Goal: Transaction & Acquisition: Book appointment/travel/reservation

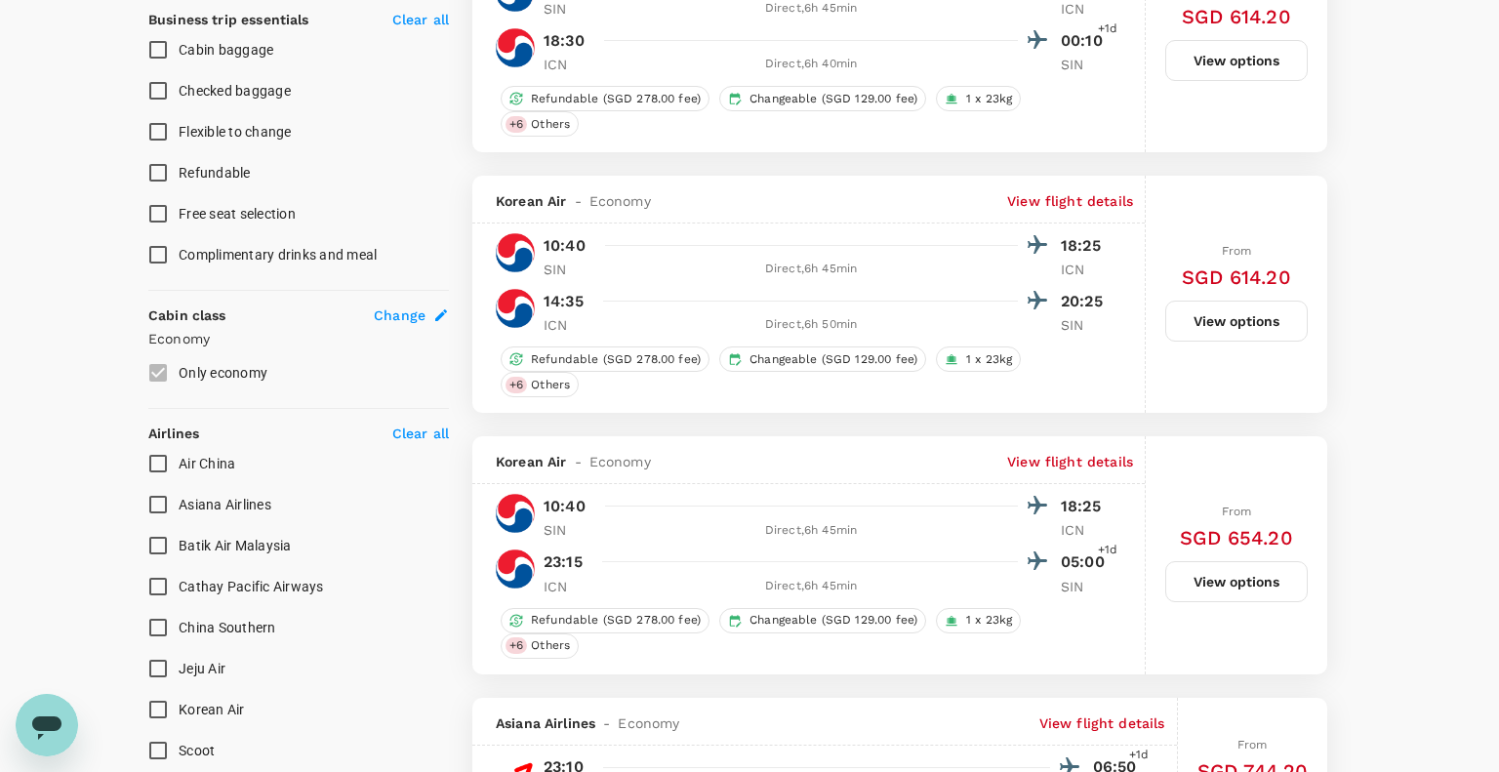
type input "1595"
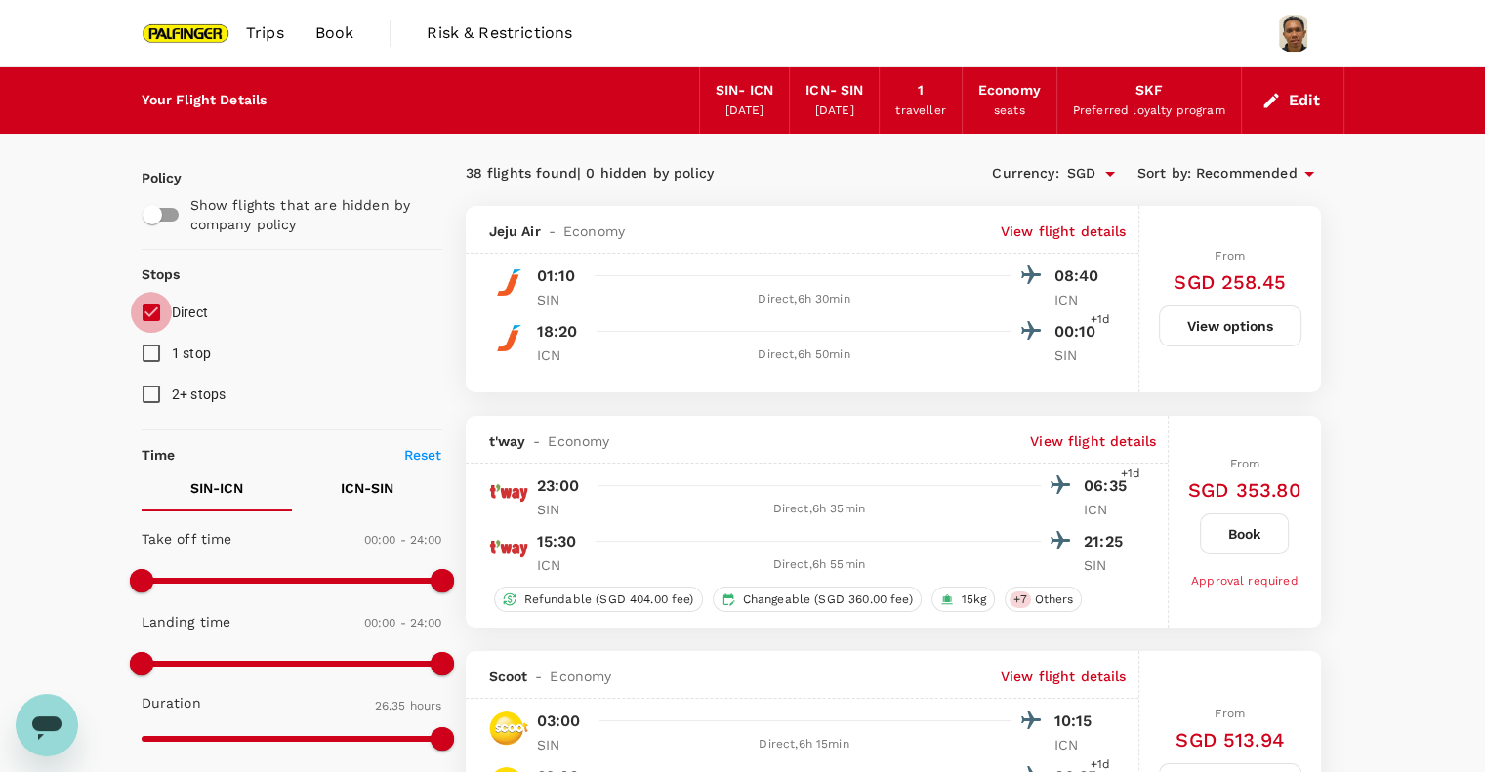
click at [158, 318] on input "Direct" at bounding box center [151, 312] width 41 height 41
click at [152, 315] on input "Direct" at bounding box center [151, 312] width 41 height 41
checkbox input "true"
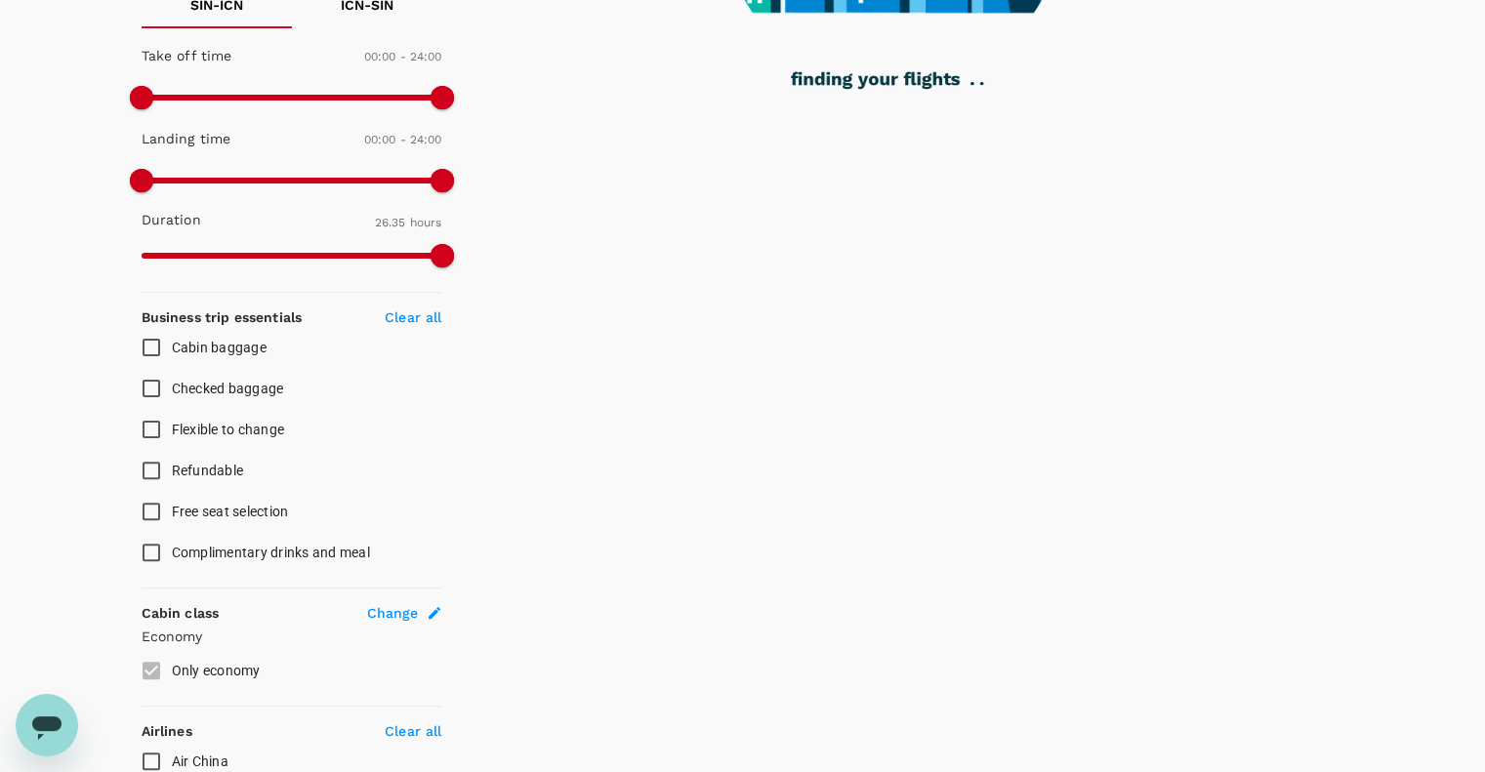
scroll to position [520, 0]
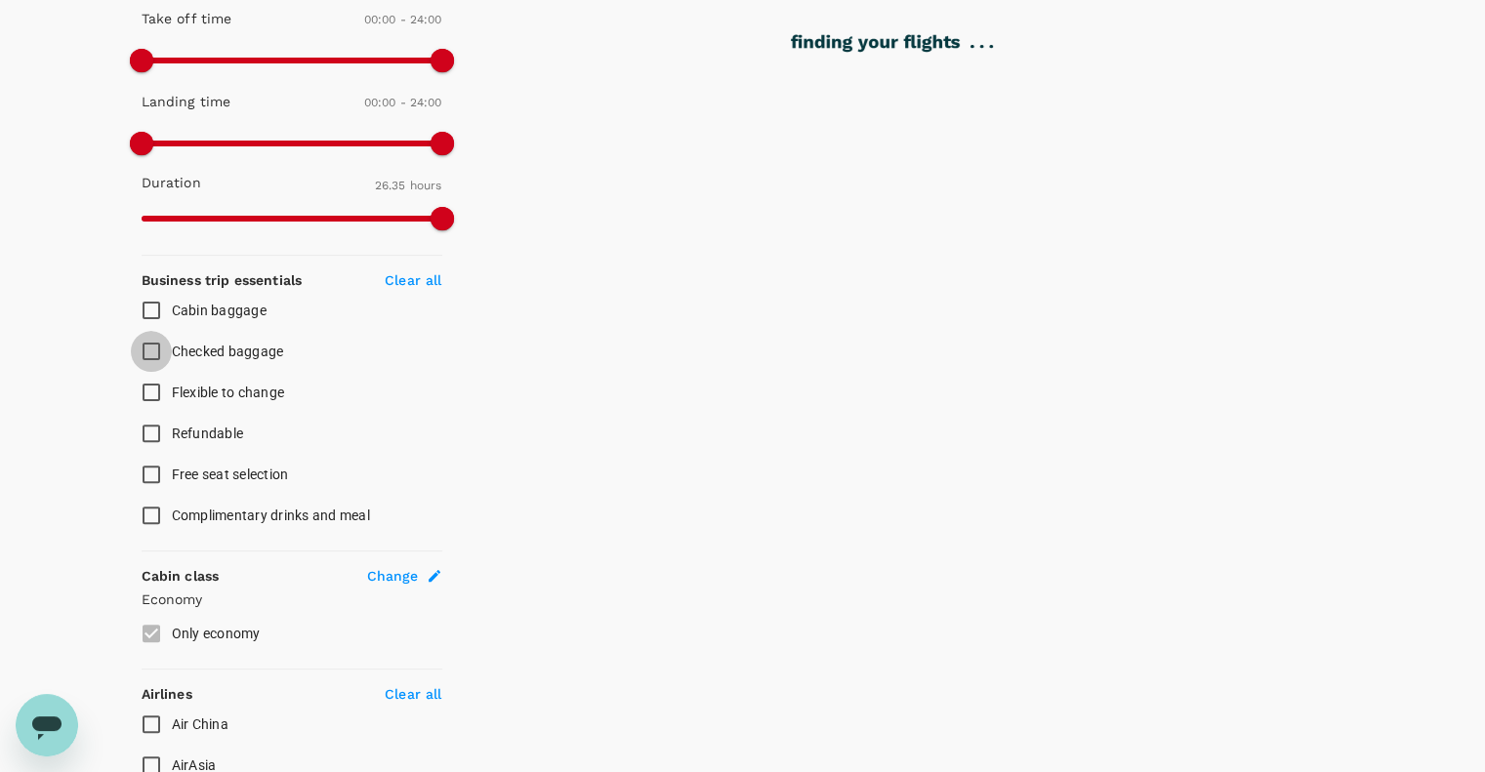
click at [156, 350] on input "Checked baggage" at bounding box center [151, 351] width 41 height 41
checkbox input "true"
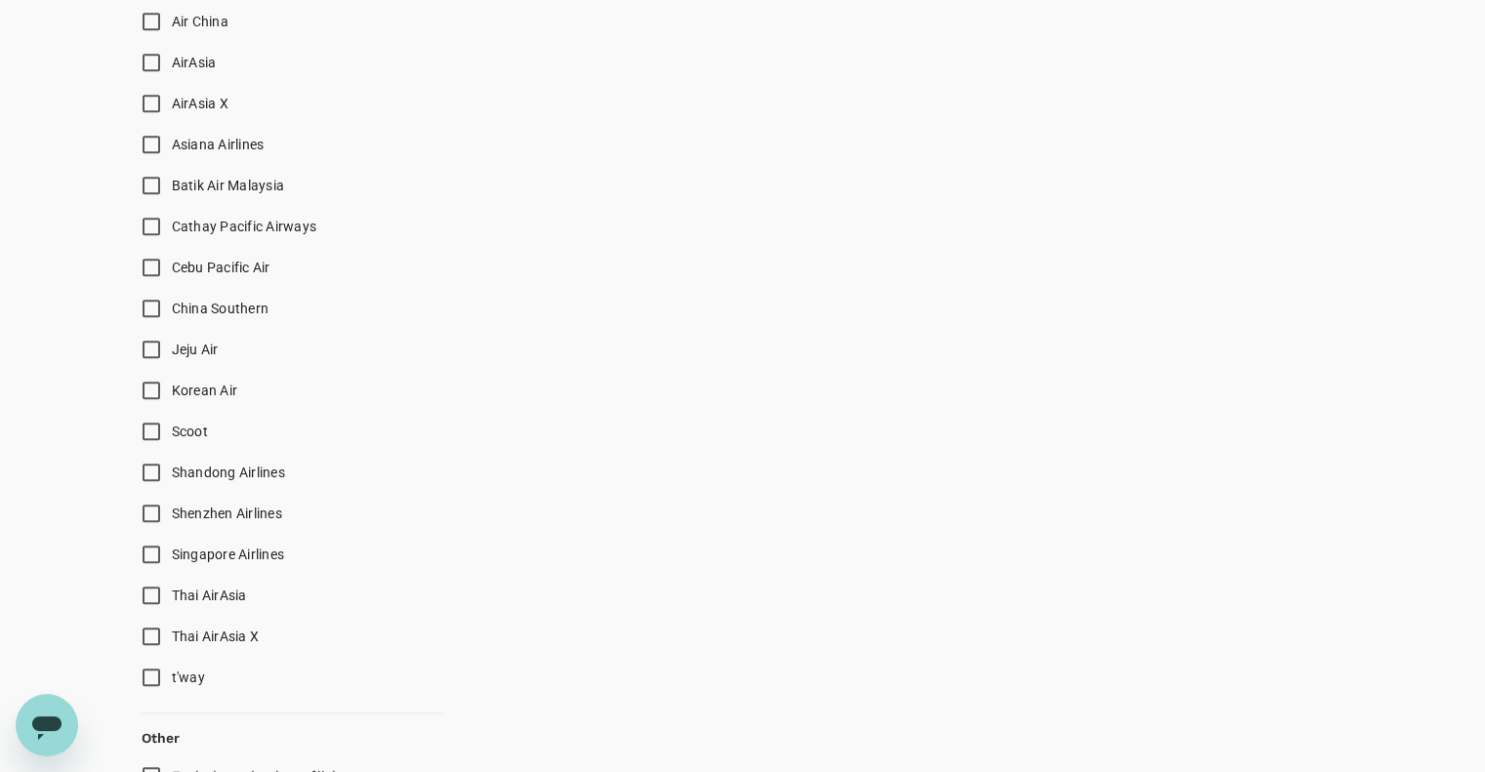
scroll to position [1301, 0]
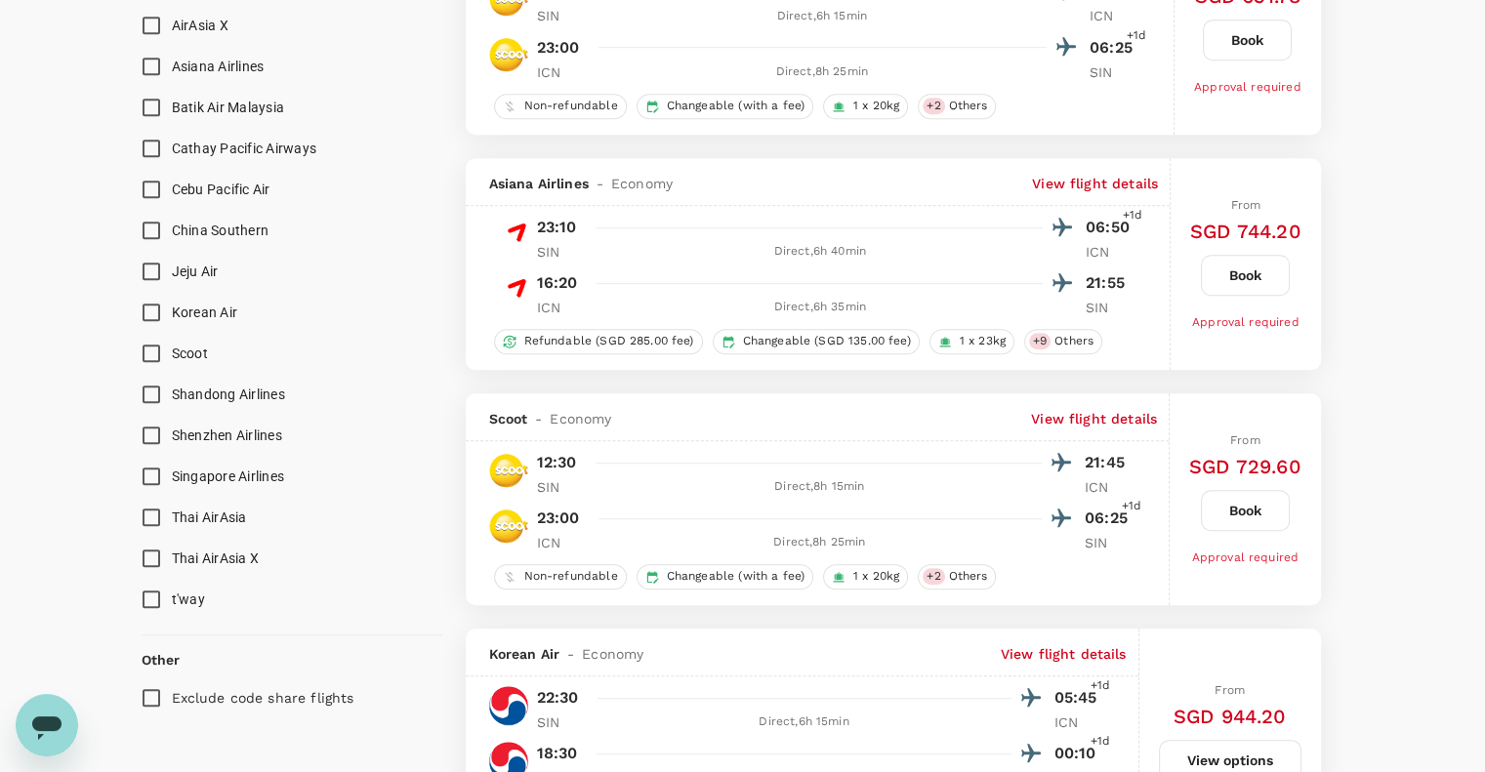
click at [140, 469] on input "Singapore Airlines" at bounding box center [151, 476] width 41 height 41
checkbox input "true"
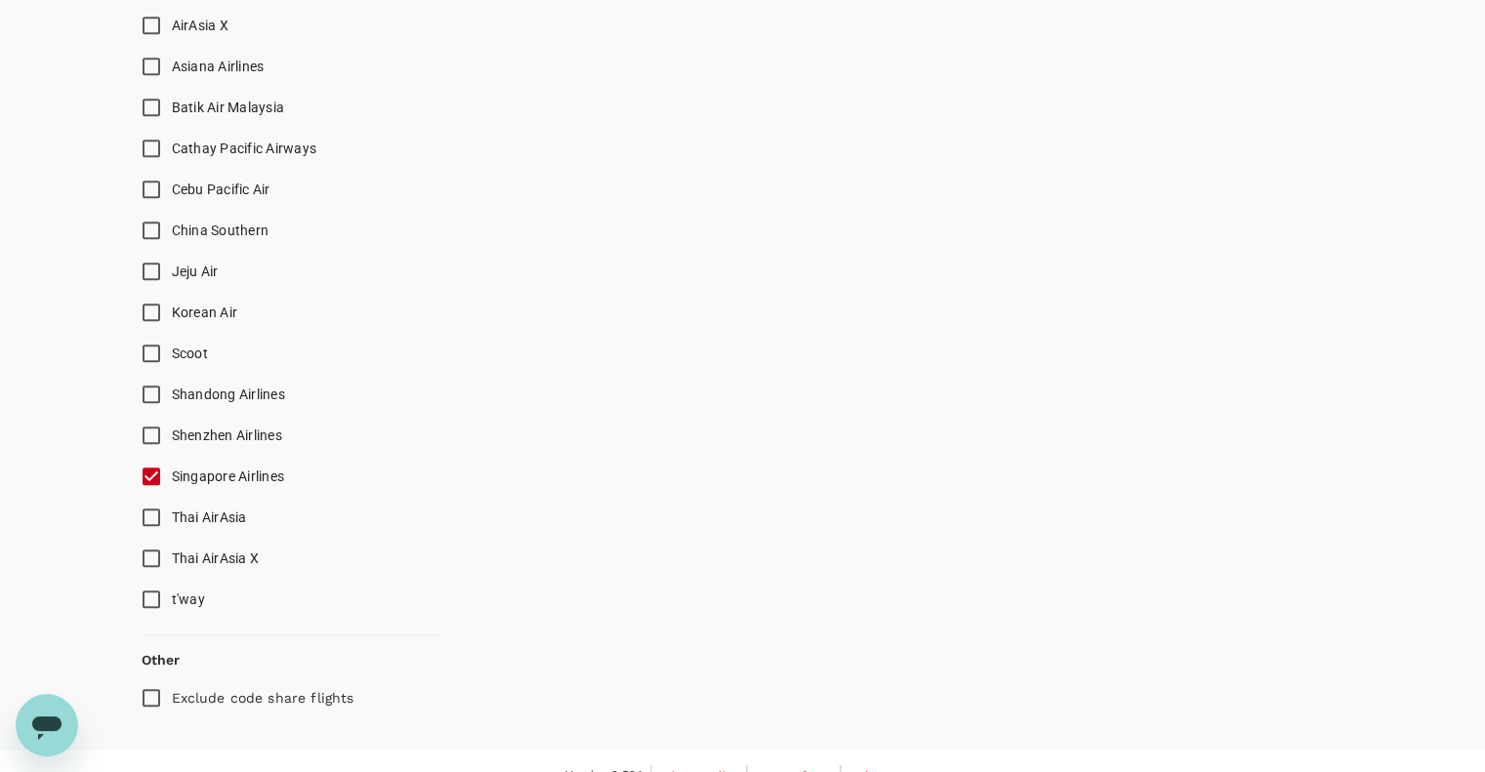
click at [148, 350] on input "Scoot" at bounding box center [151, 353] width 41 height 41
checkbox input "true"
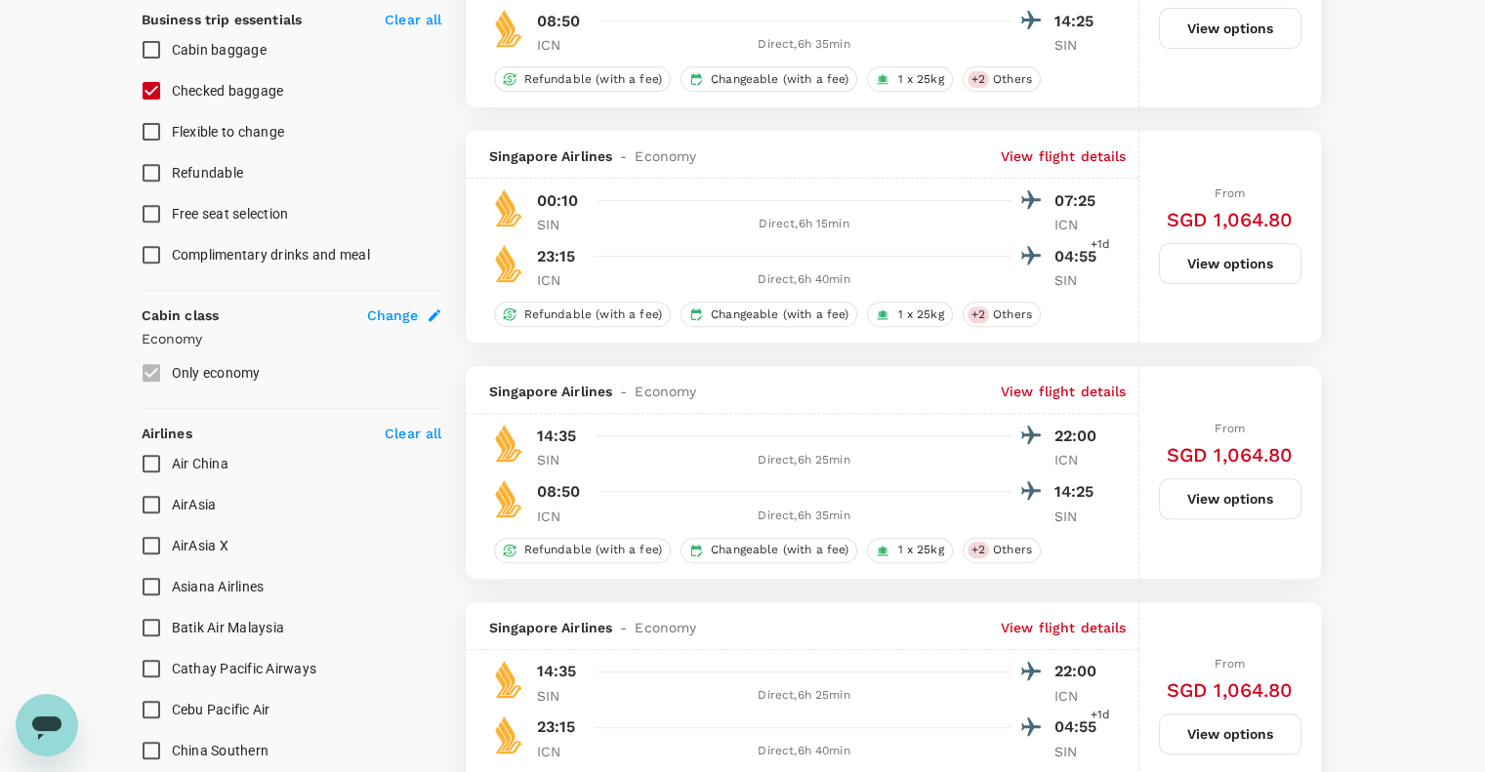
scroll to position [520, 0]
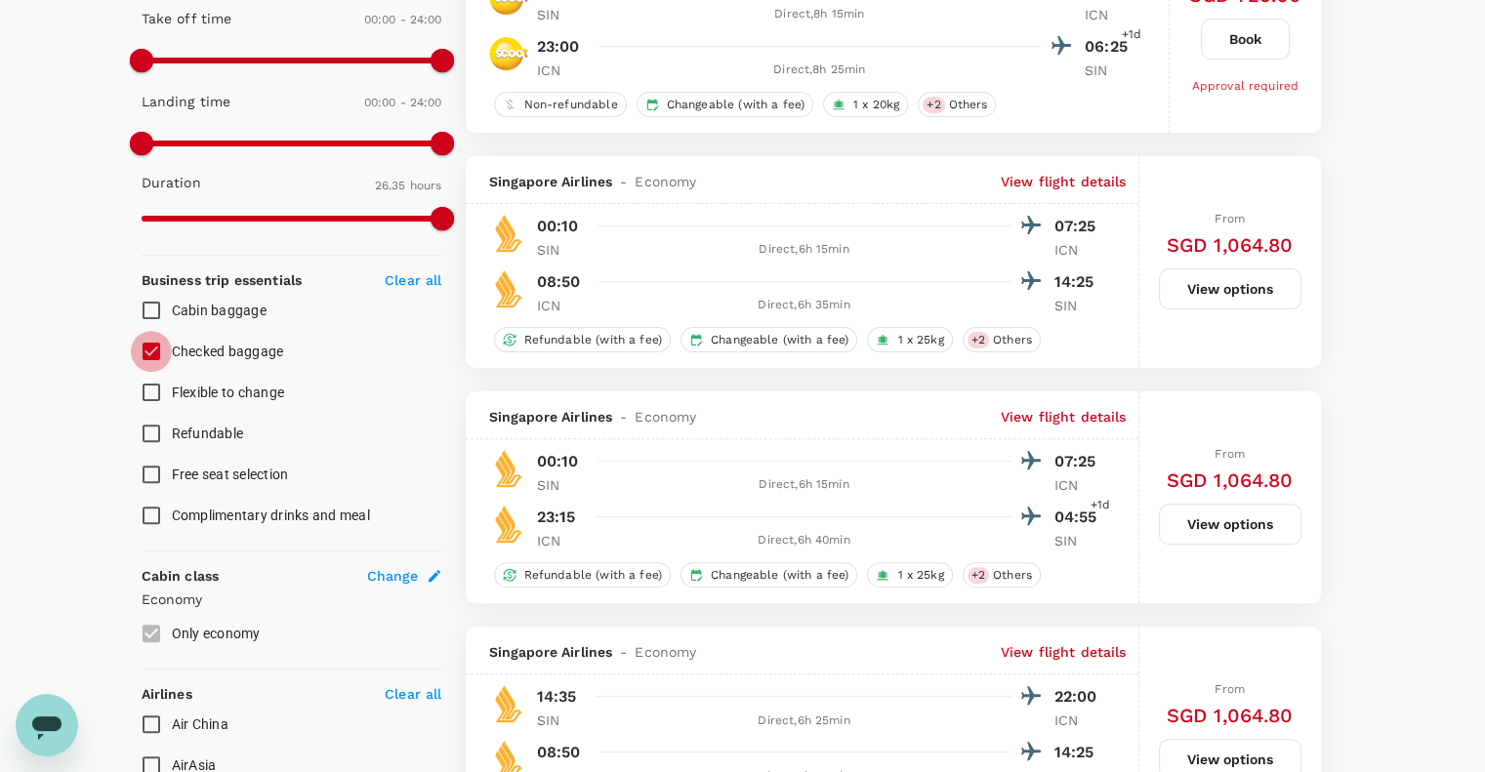
click at [161, 359] on input "Checked baggage" at bounding box center [151, 351] width 41 height 41
click at [150, 348] on input "Checked baggage" at bounding box center [151, 351] width 41 height 41
checkbox input "true"
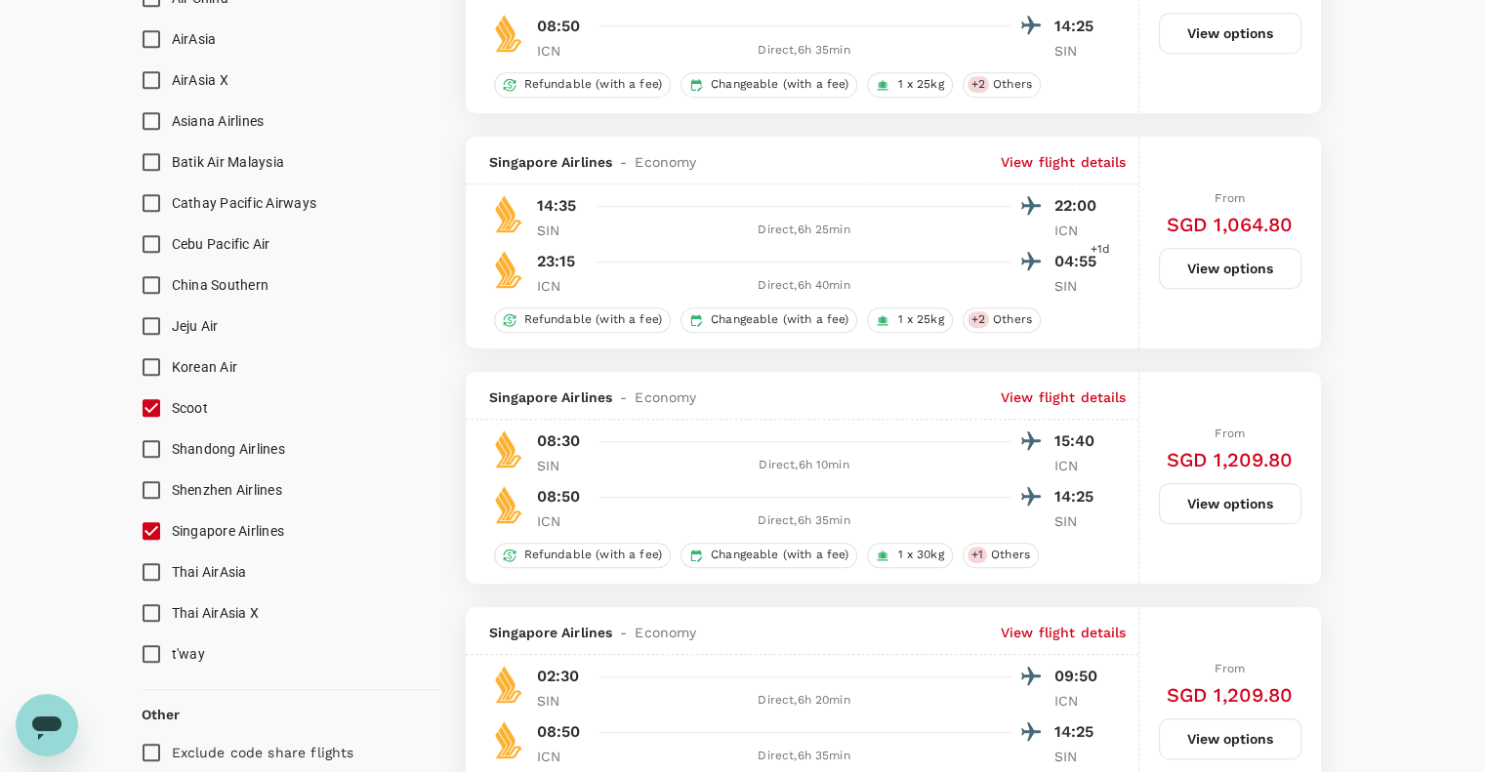
scroll to position [1301, 0]
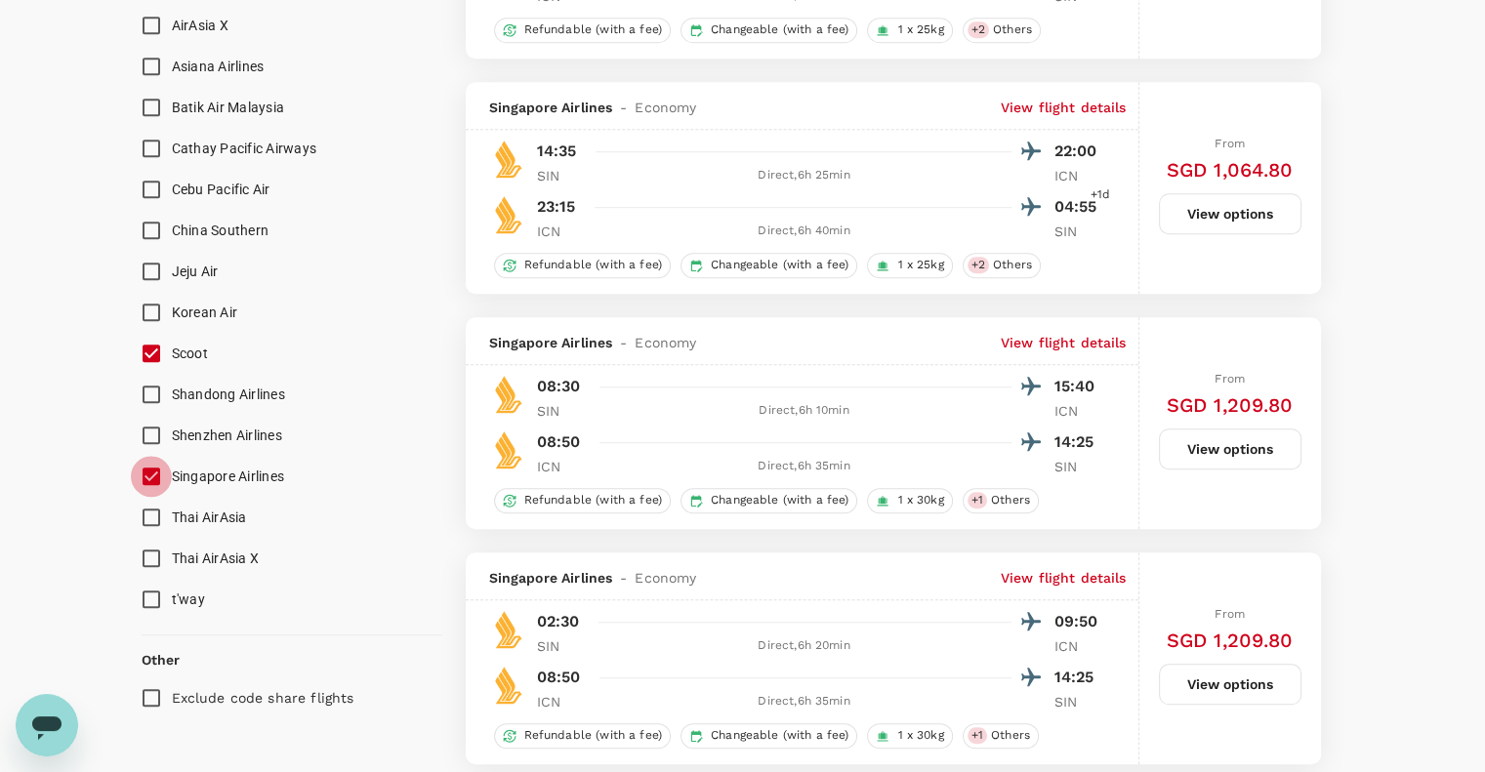
click at [158, 468] on input "Singapore Airlines" at bounding box center [151, 476] width 41 height 41
checkbox input "false"
click at [143, 363] on input "Scoot" at bounding box center [151, 353] width 41 height 41
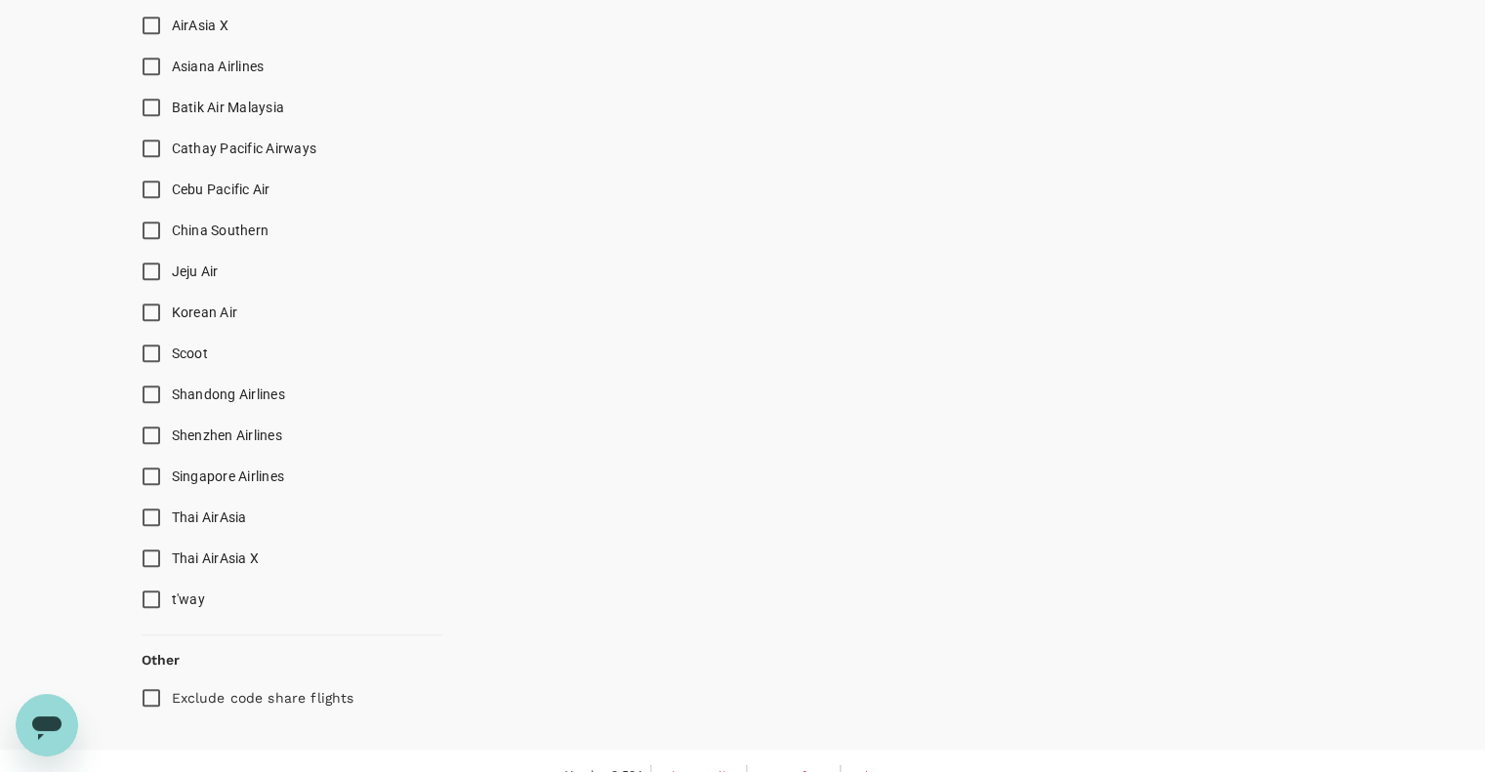
checkbox input "true"
